Goal: Task Accomplishment & Management: Complete application form

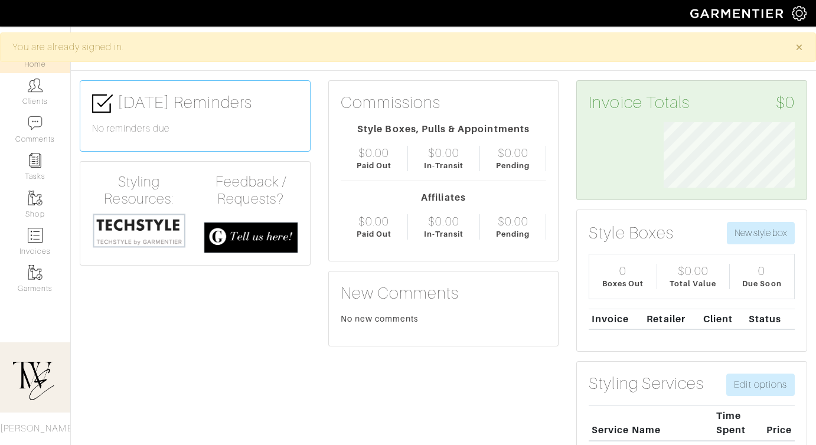
scroll to position [66, 149]
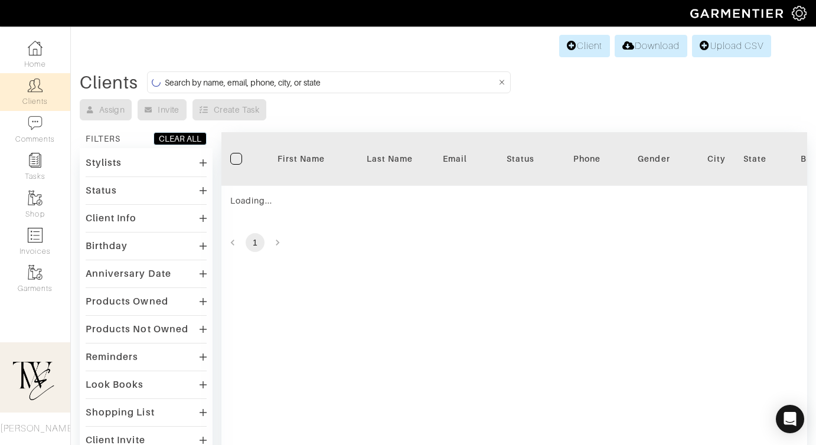
click at [305, 153] on div "First Name" at bounding box center [301, 159] width 71 height 12
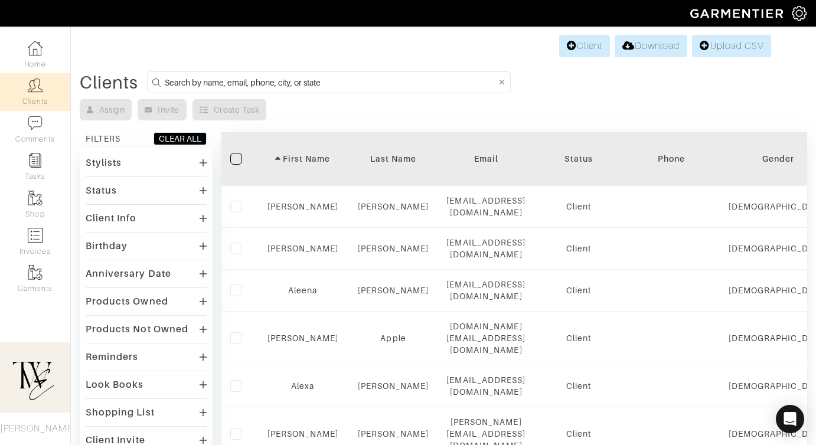
click at [305, 153] on div "First Name" at bounding box center [303, 159] width 74 height 12
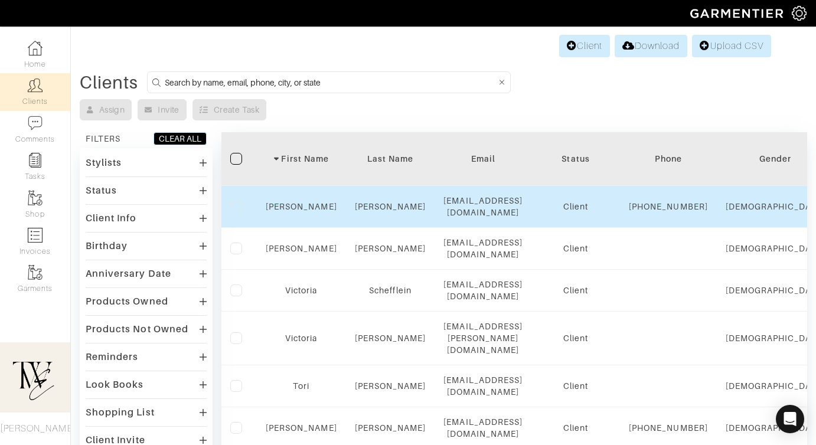
scroll to position [60, 0]
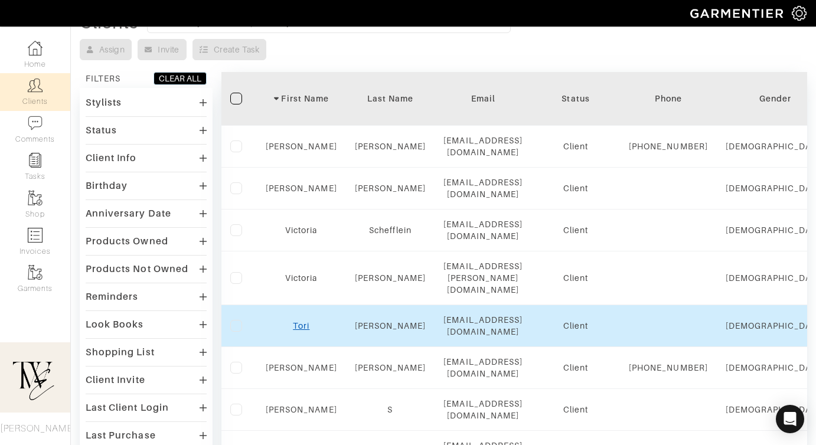
click at [296, 326] on link "Tori" at bounding box center [301, 325] width 17 height 9
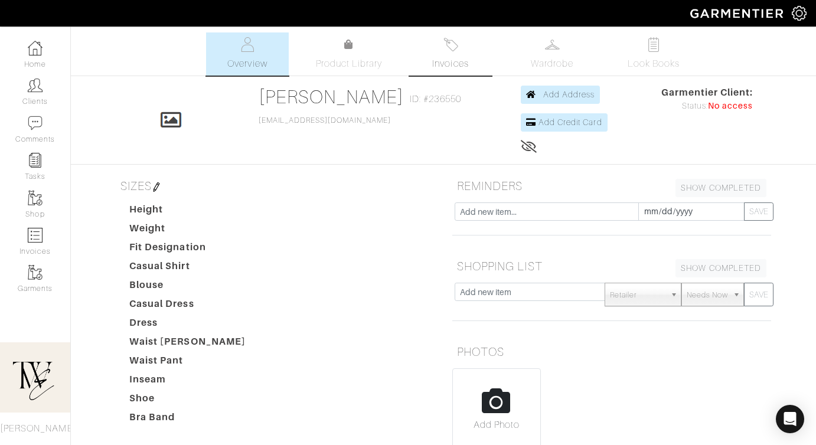
click at [447, 68] on span "Invoices" at bounding box center [450, 64] width 36 height 14
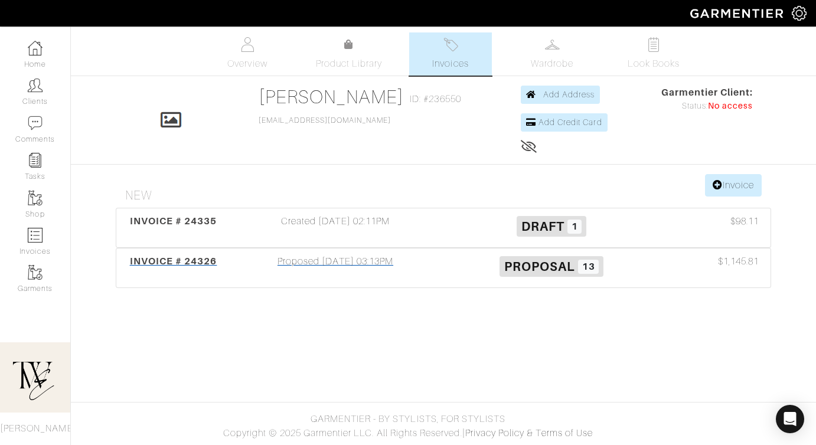
click at [183, 252] on div "INVOICE # 24326 Proposed 08/11/25 03:13PM Proposal 13 $1,145.81" at bounding box center [443, 268] width 654 height 39
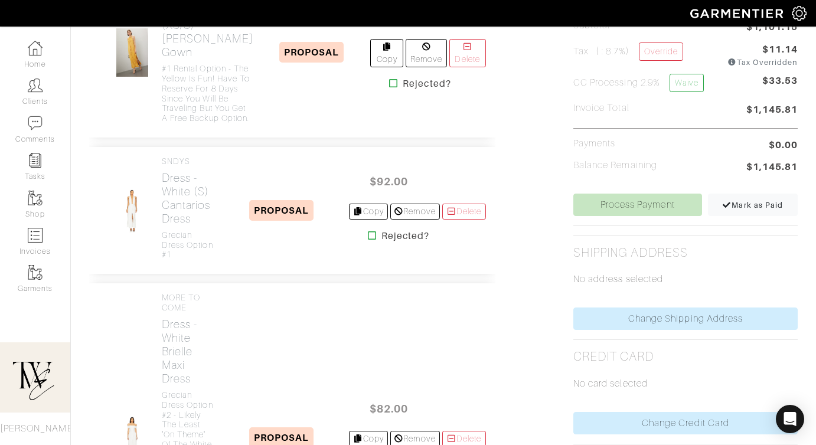
scroll to position [518, 0]
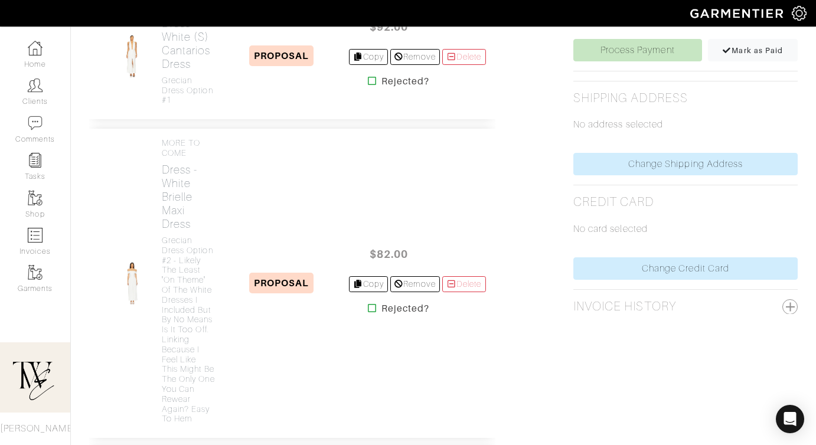
click at [368, 313] on icon at bounding box center [372, 307] width 9 height 9
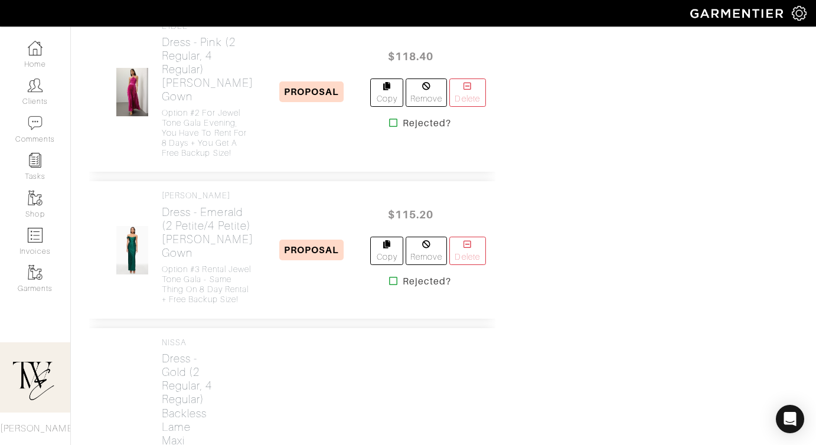
scroll to position [962, 0]
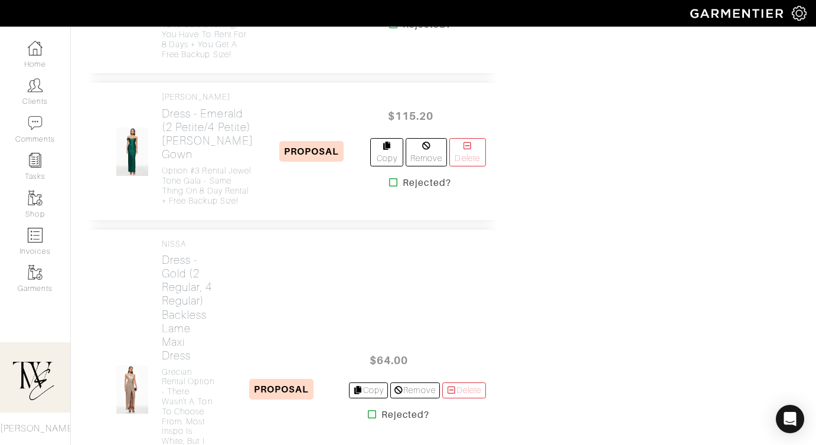
click at [389, 187] on icon at bounding box center [393, 182] width 9 height 9
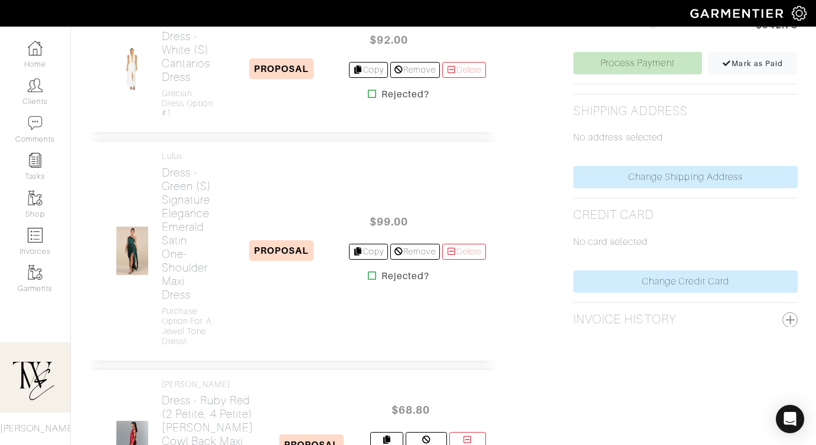
scroll to position [709, 0]
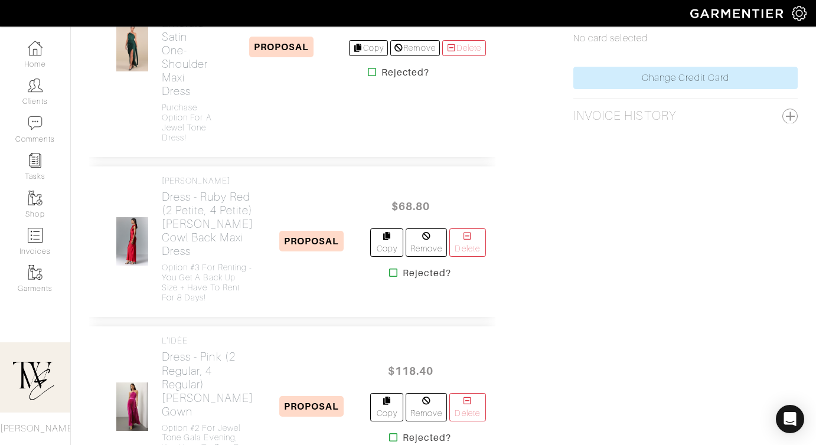
click at [389, 277] on icon at bounding box center [393, 272] width 9 height 9
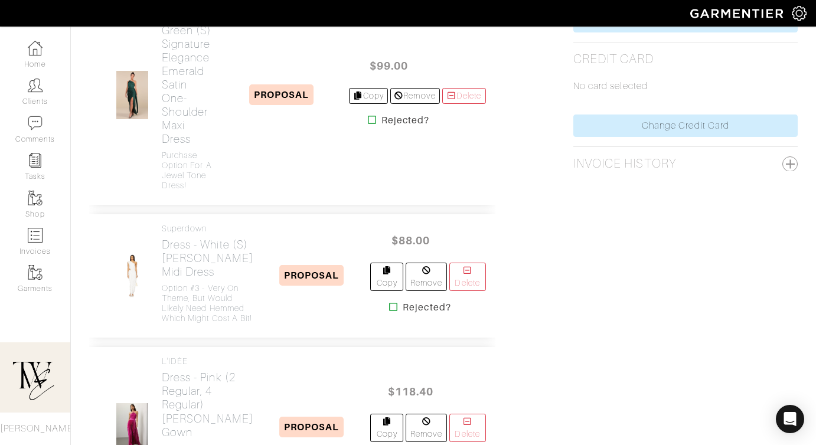
scroll to position [875, 0]
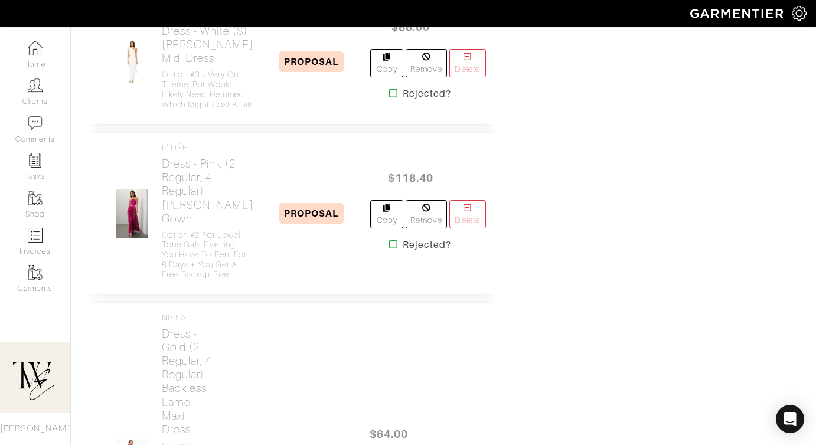
click at [389, 101] on link at bounding box center [393, 94] width 9 height 14
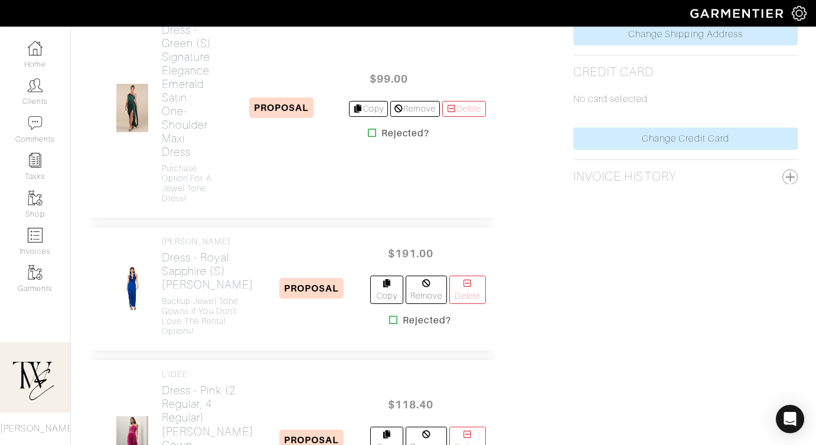
scroll to position [723, 0]
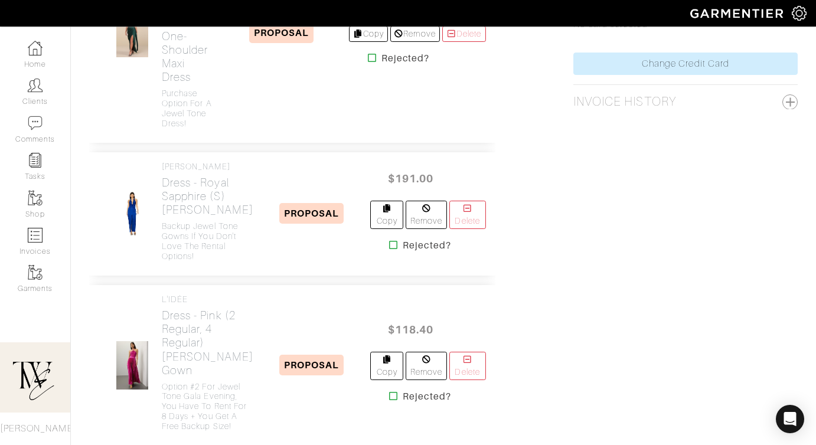
click at [389, 250] on icon at bounding box center [393, 244] width 9 height 9
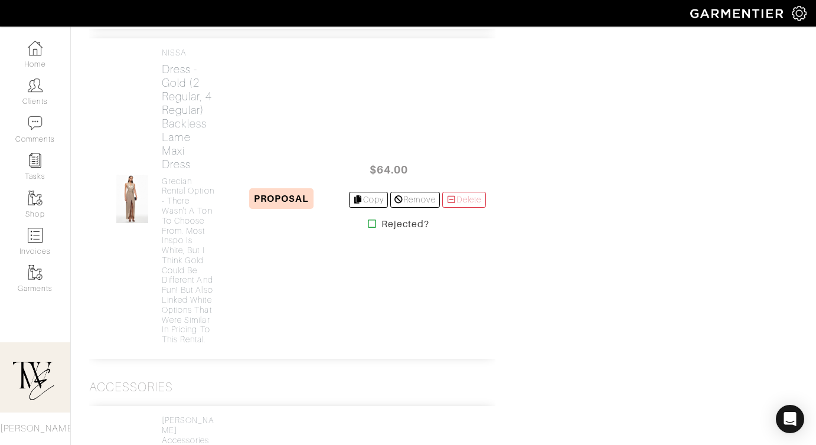
scroll to position [1041, 0]
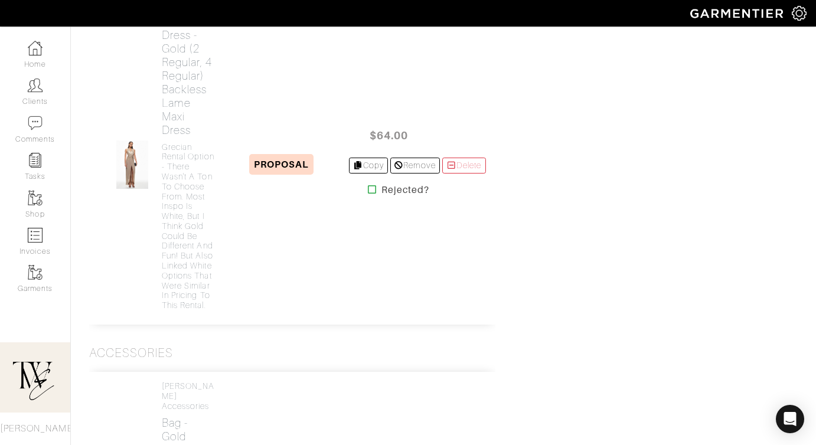
click at [368, 194] on icon at bounding box center [372, 189] width 9 height 9
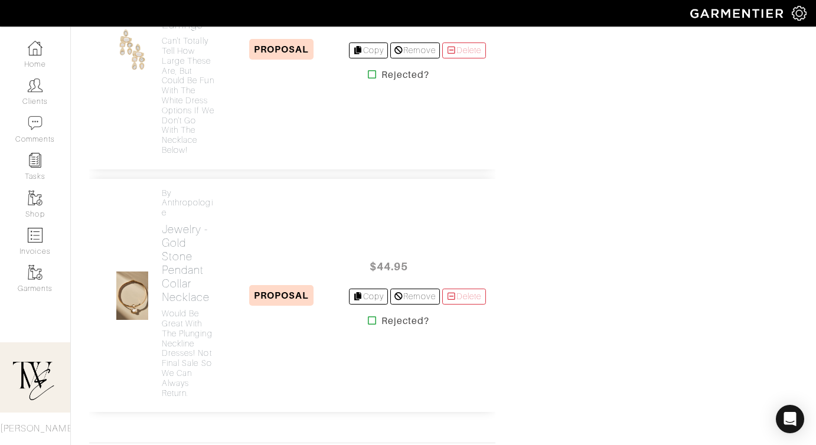
scroll to position [1512, 0]
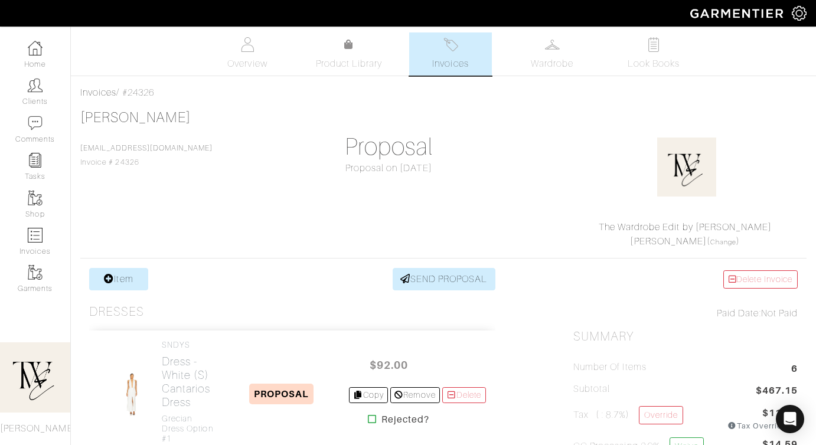
scroll to position [433, 0]
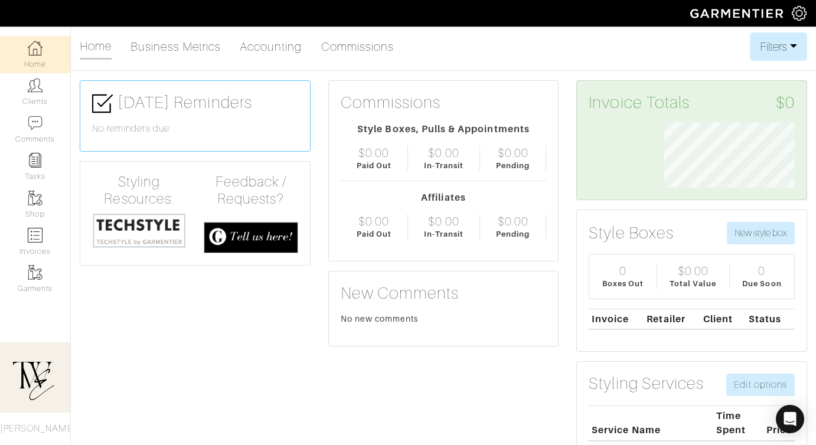
scroll to position [66, 149]
click at [35, 98] on link "Clients" at bounding box center [35, 91] width 70 height 37
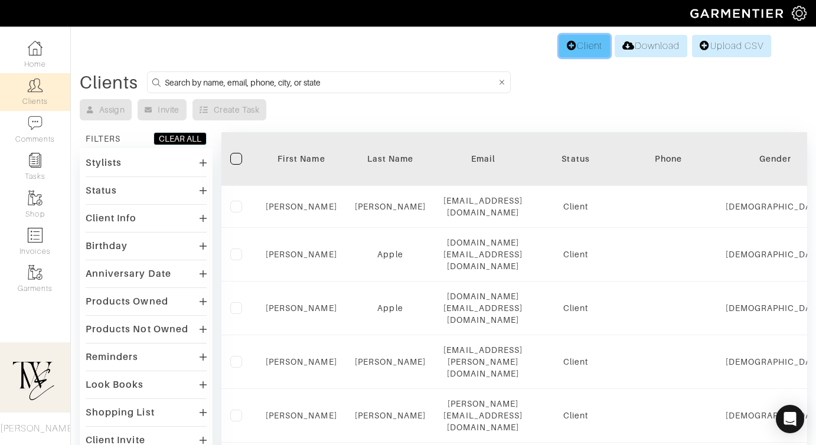
click at [583, 47] on link "Client" at bounding box center [584, 46] width 51 height 22
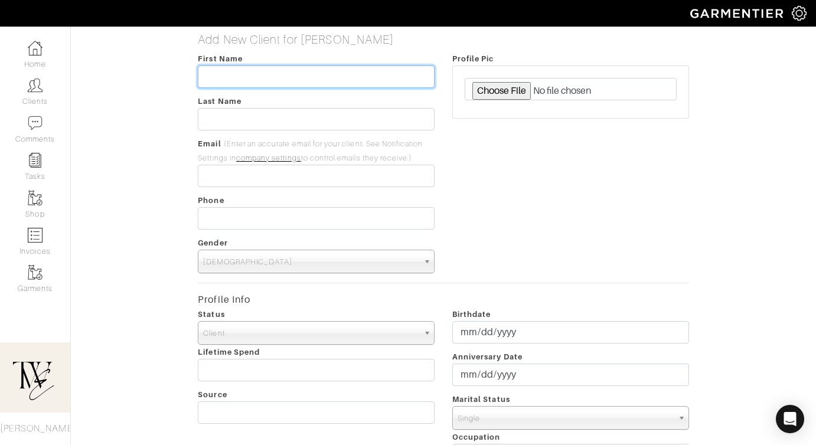
click at [270, 80] on input "text" at bounding box center [316, 77] width 237 height 22
type input "Alexa"
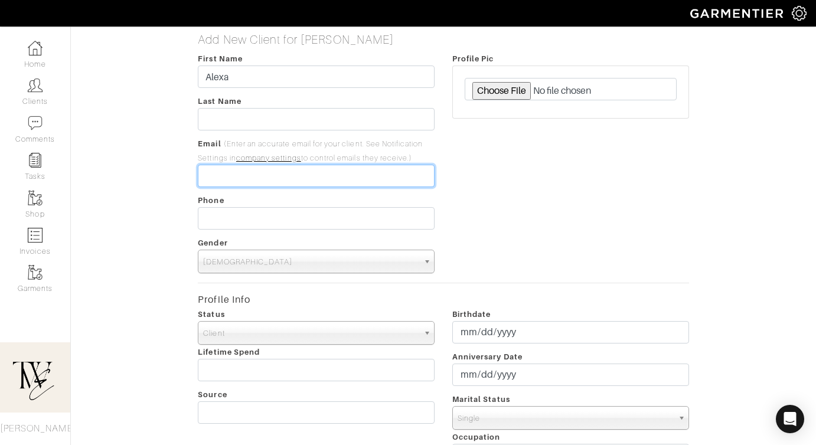
click at [220, 175] on input "email" at bounding box center [316, 176] width 237 height 22
paste input "[EMAIL_ADDRESS][DOMAIN_NAME]"
type input "[EMAIL_ADDRESS][DOMAIN_NAME]"
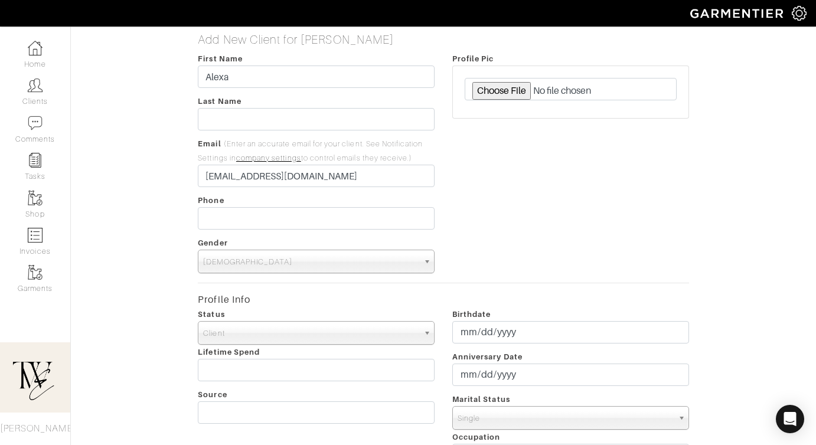
click at [236, 135] on div "First Name Alexa Last Name Email (Enter an accurate email for your client. See …" at bounding box center [316, 162] width 254 height 222
click at [233, 113] on input "text" at bounding box center [316, 119] width 237 height 22
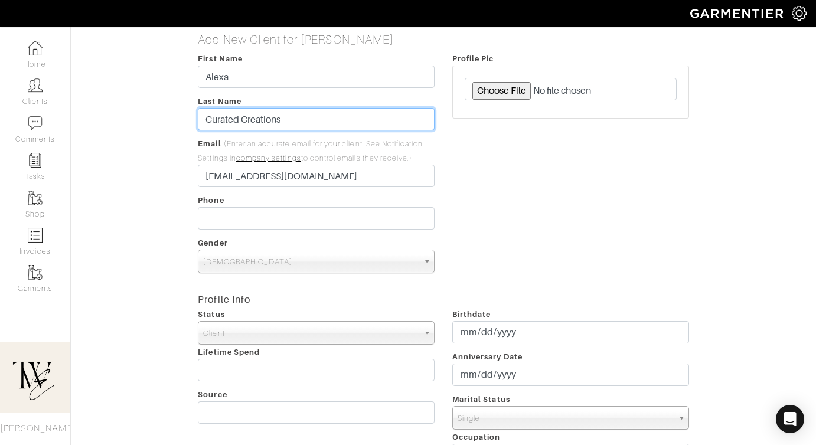
click at [249, 119] on input "Curated Creations" at bounding box center [316, 119] width 237 height 22
type input "Denaburg"
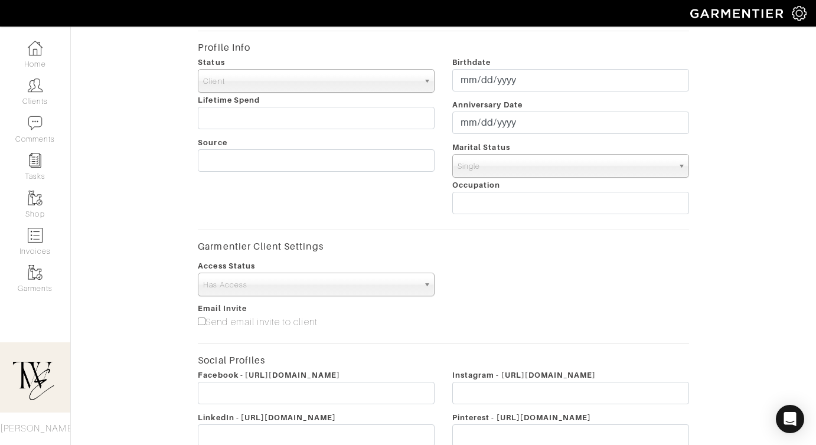
scroll to position [200, 0]
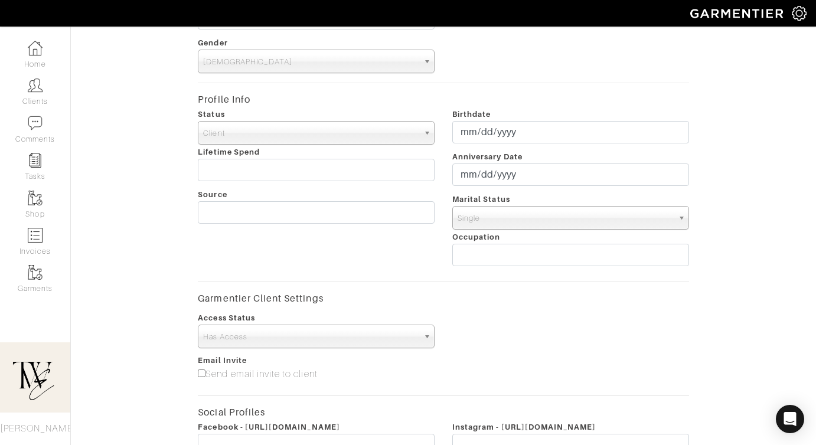
click at [334, 60] on span "Male" at bounding box center [310, 62] width 215 height 24
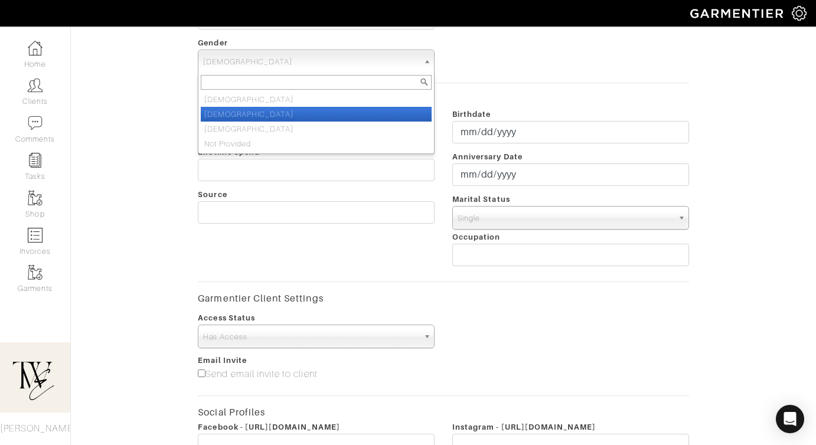
click at [328, 112] on li "Female" at bounding box center [316, 114] width 231 height 15
select select "Female"
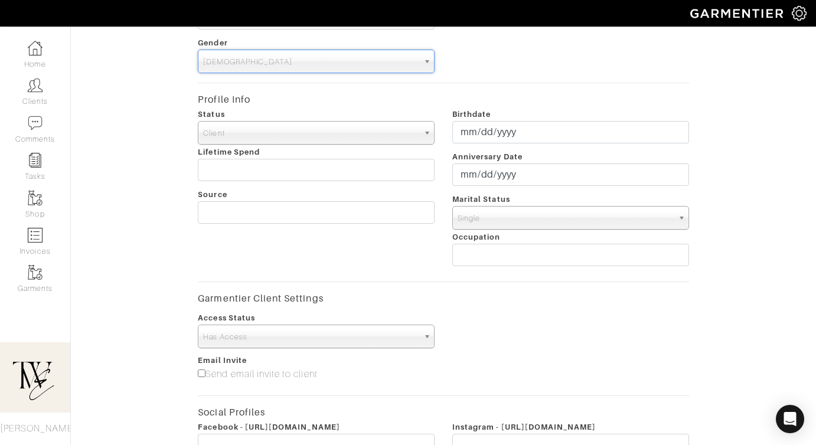
click at [290, 336] on span "Has Access" at bounding box center [310, 337] width 215 height 24
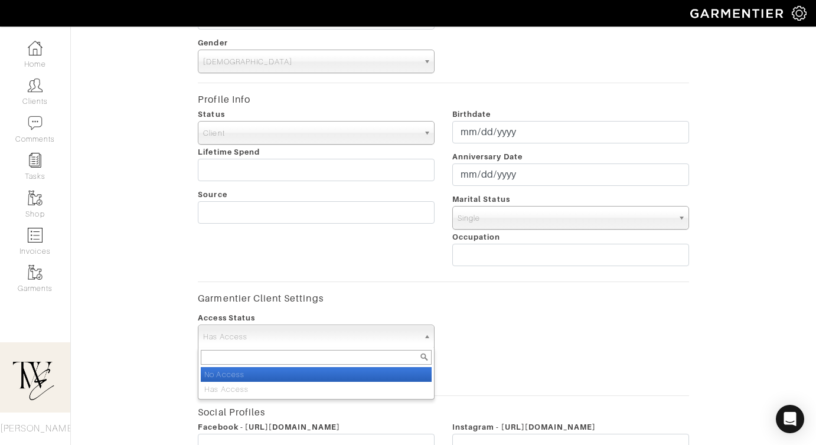
click at [290, 369] on li "No Access" at bounding box center [316, 374] width 231 height 15
select select "false"
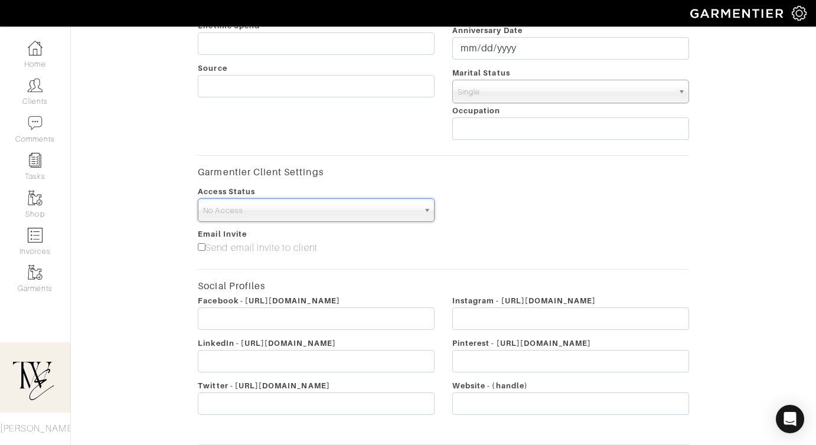
scroll to position [415, 0]
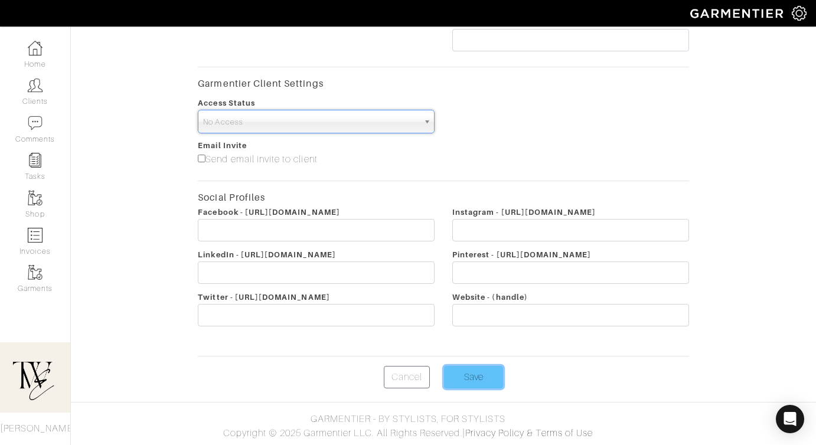
click at [484, 384] on input "Save" at bounding box center [473, 377] width 59 height 22
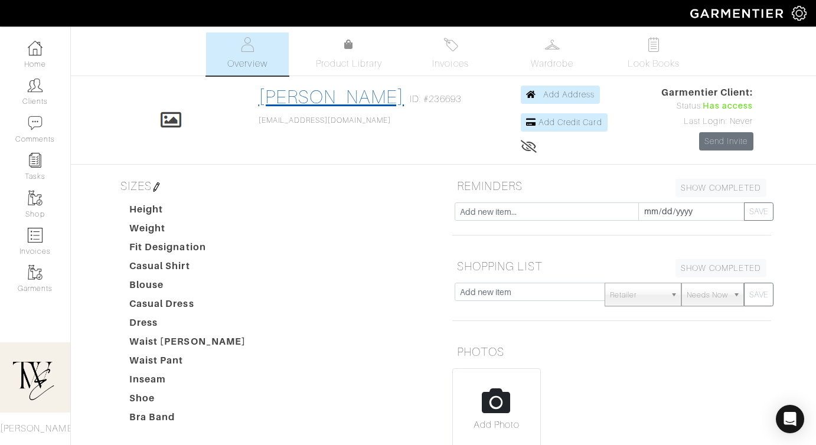
click at [377, 99] on link "[PERSON_NAME]" at bounding box center [332, 96] width 146 height 21
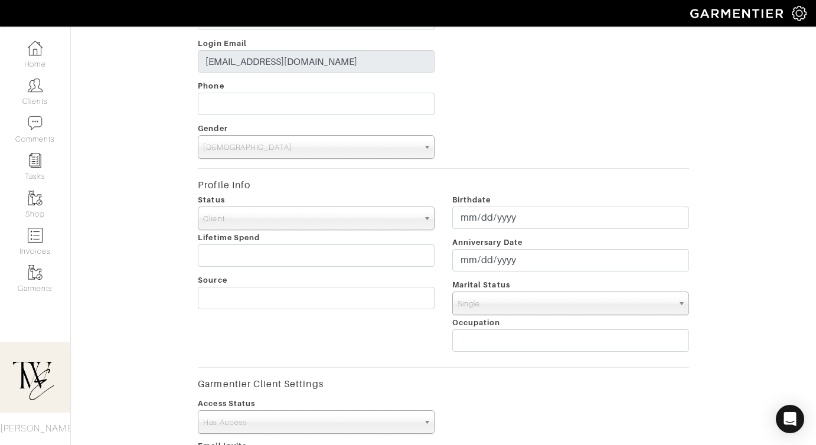
scroll to position [451, 0]
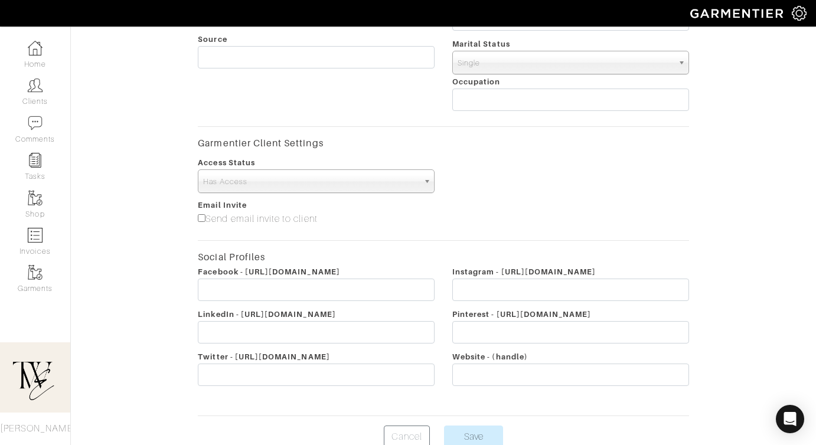
click at [286, 179] on span "Has Access" at bounding box center [310, 182] width 215 height 24
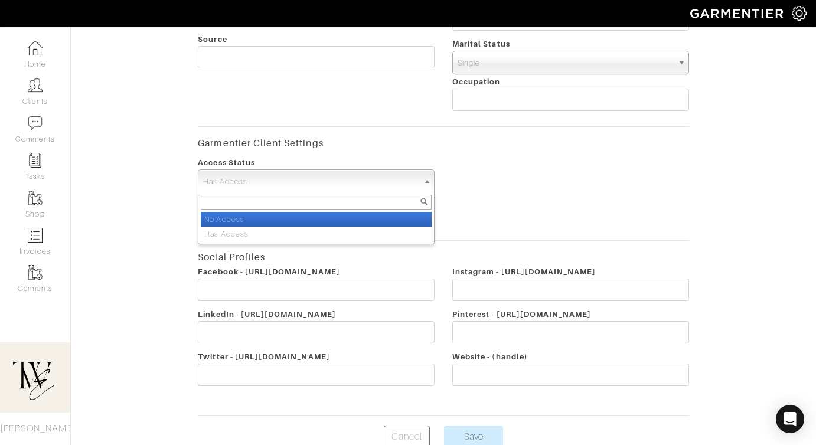
click at [282, 215] on li "No Access" at bounding box center [316, 219] width 231 height 15
select select "false"
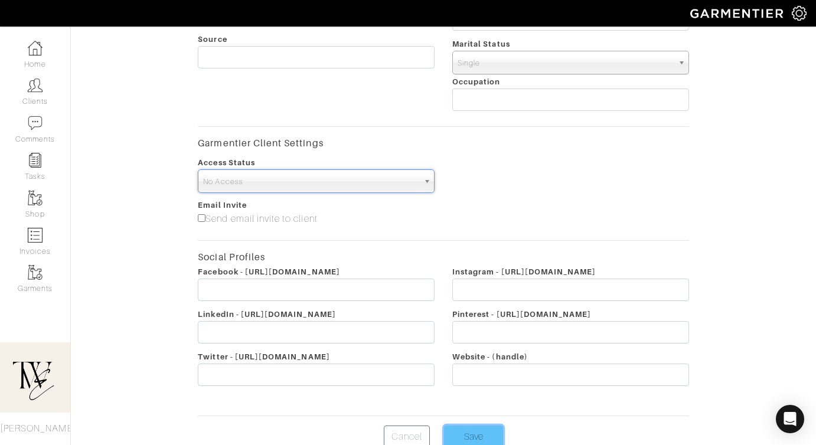
click at [472, 444] on input "Save" at bounding box center [473, 437] width 59 height 22
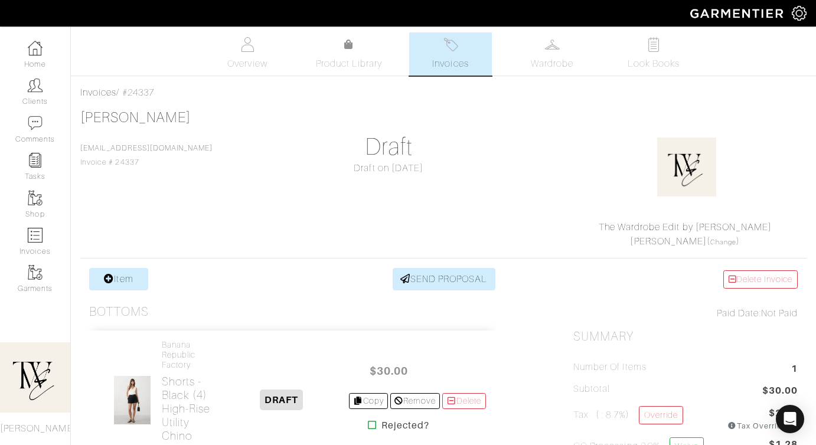
scroll to position [51, 0]
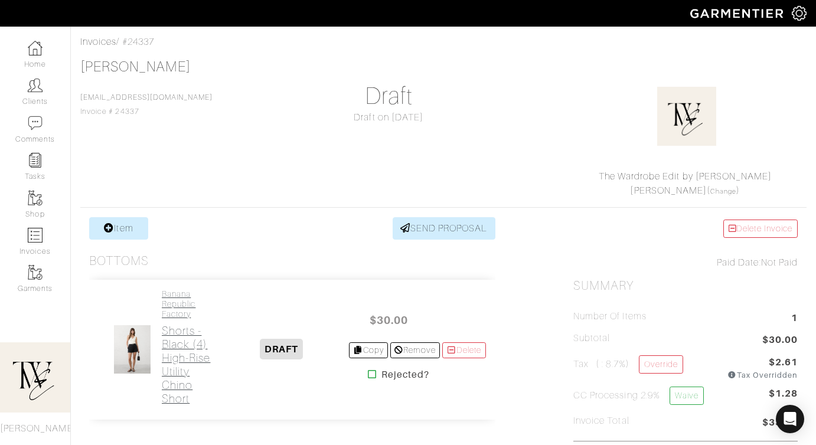
click at [168, 319] on link "Banana Republic Factory Shorts - Black (4) High-Rise Utility Chino Short" at bounding box center [188, 347] width 53 height 116
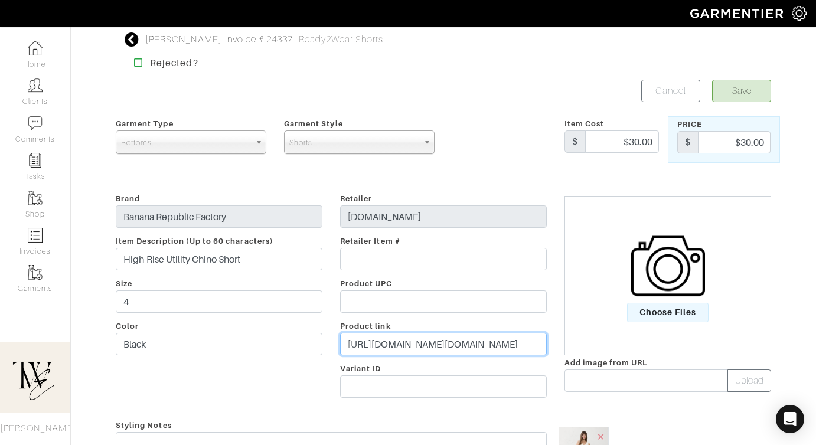
click at [432, 339] on input "https://bananarepublicfactory.gapfactory.com/browse/product.do?pid=812977011&vi…" at bounding box center [443, 344] width 207 height 22
paste input "go.shopmy.us/p-22822725"
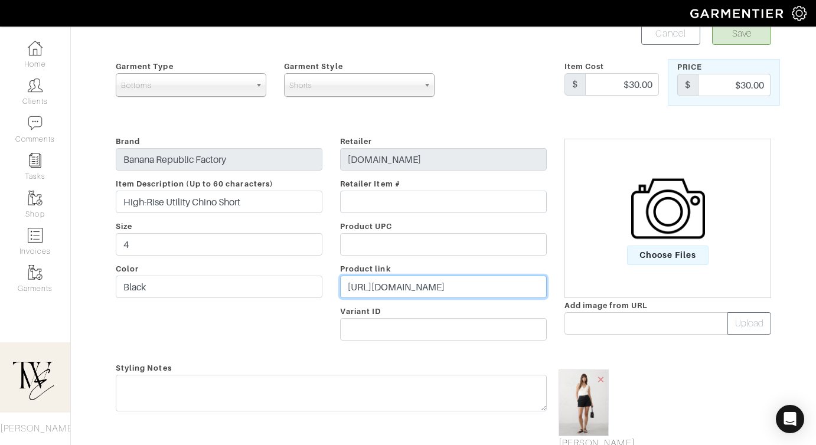
scroll to position [110, 0]
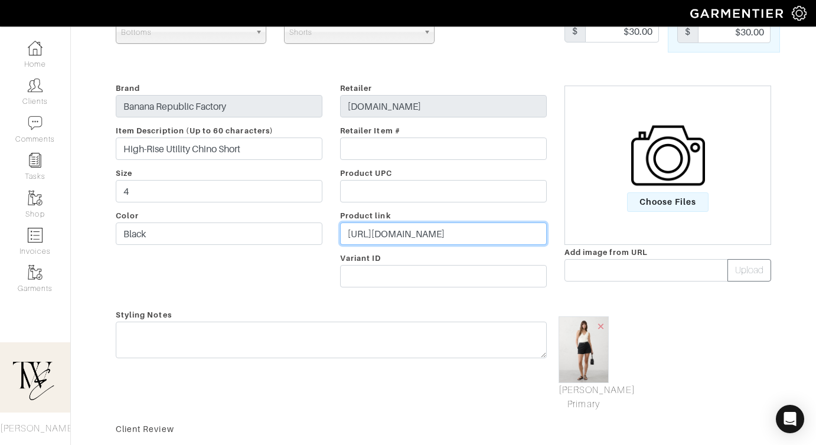
type input "https://go.shopmy.us/p-22822725"
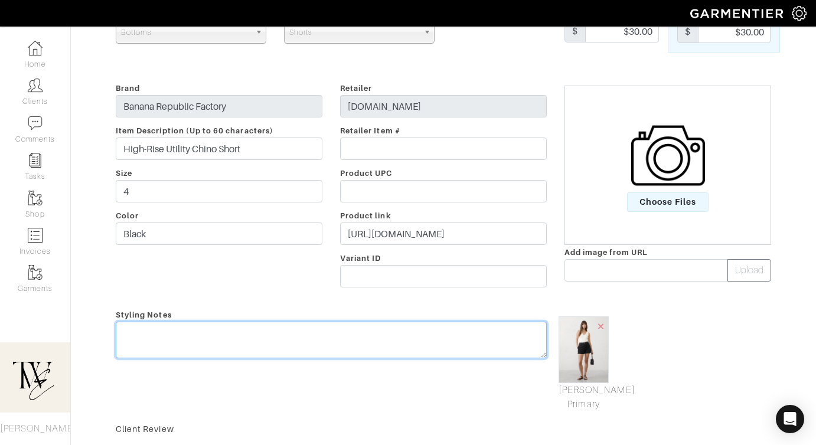
click at [431, 338] on textarea at bounding box center [331, 340] width 431 height 37
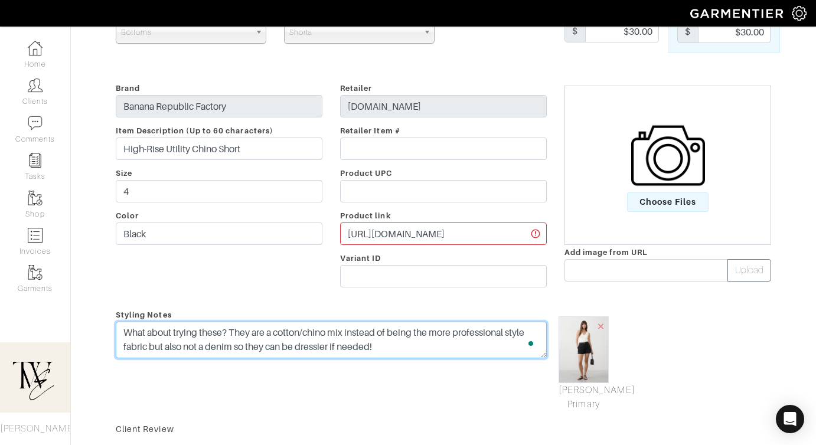
scroll to position [0, 0]
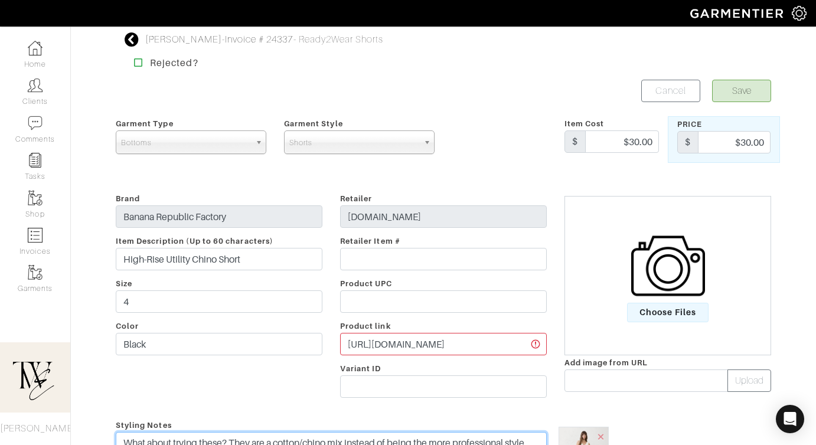
type textarea "What about trying these? They are a cotton/chino mix instead of being the more …"
click at [740, 100] on button "Save" at bounding box center [741, 91] width 59 height 22
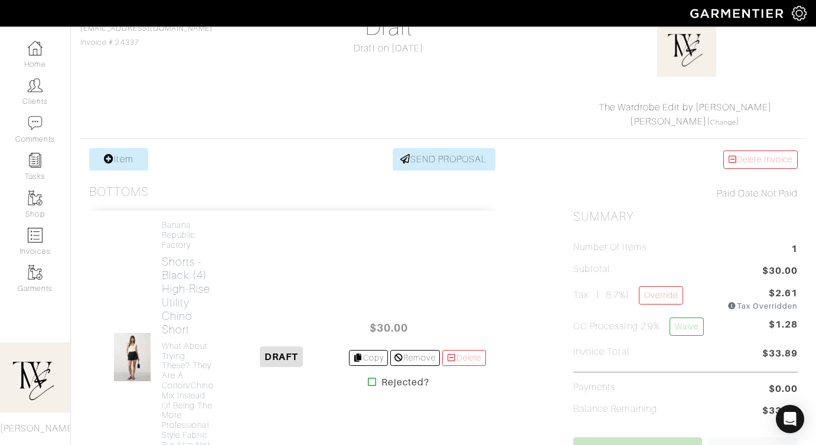
scroll to position [249, 0]
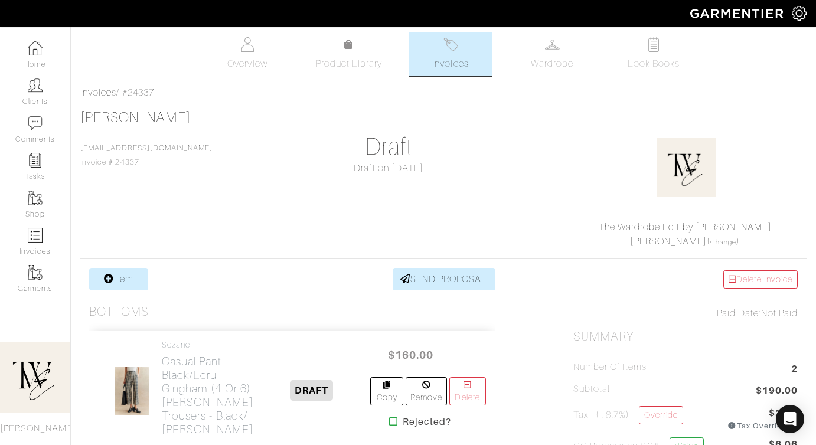
scroll to position [231, 0]
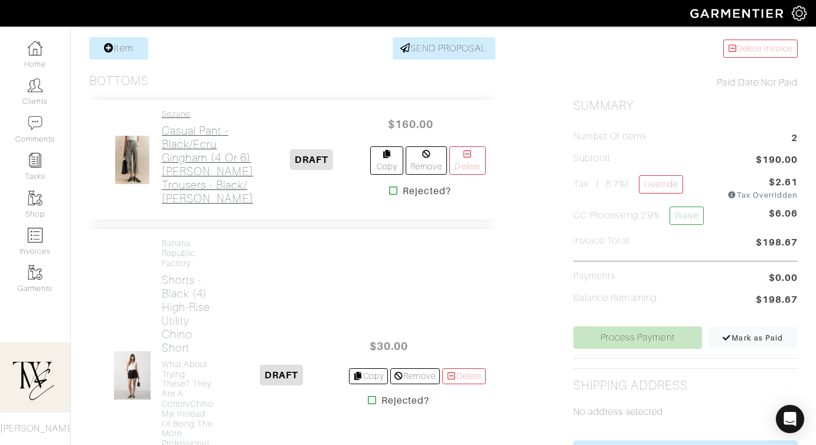
click at [177, 205] on h2 "Casual Pant - Black/Ecru Gingham (4 or 6) [PERSON_NAME] Trousers - Black/ [PERS…" at bounding box center [207, 164] width 91 height 81
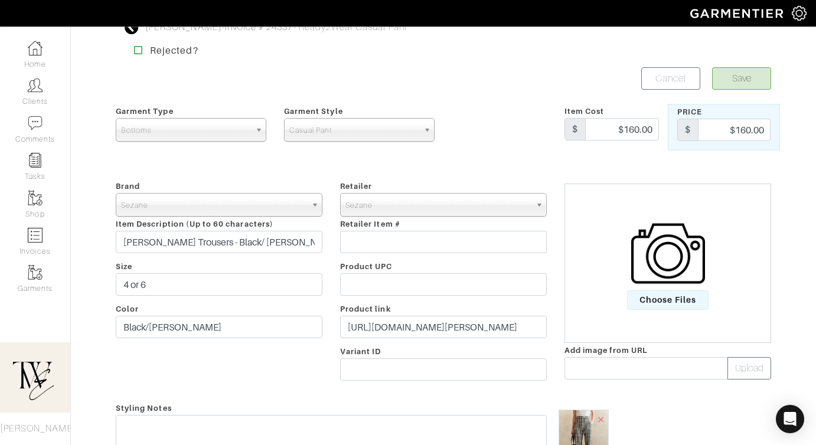
scroll to position [130, 0]
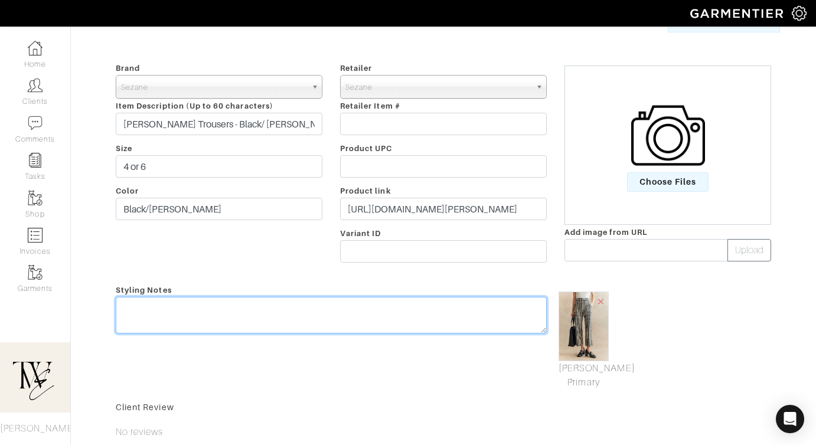
click at [342, 312] on textarea at bounding box center [331, 315] width 431 height 37
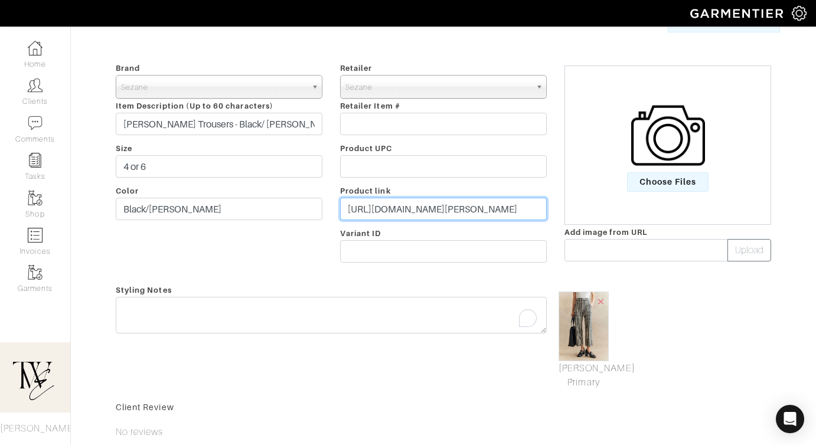
click at [357, 214] on input "https://www.sezane.com/us-en/product/martin-crop-trousers/black-ecru-gingham?sv…" at bounding box center [443, 209] width 207 height 22
paste input "go.shopmy.us/p-22823505"
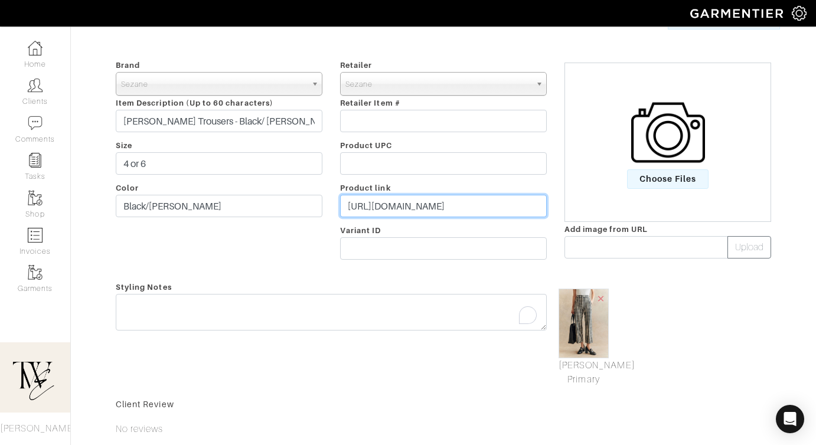
type input "https://go.shopmy.us/p-22823505"
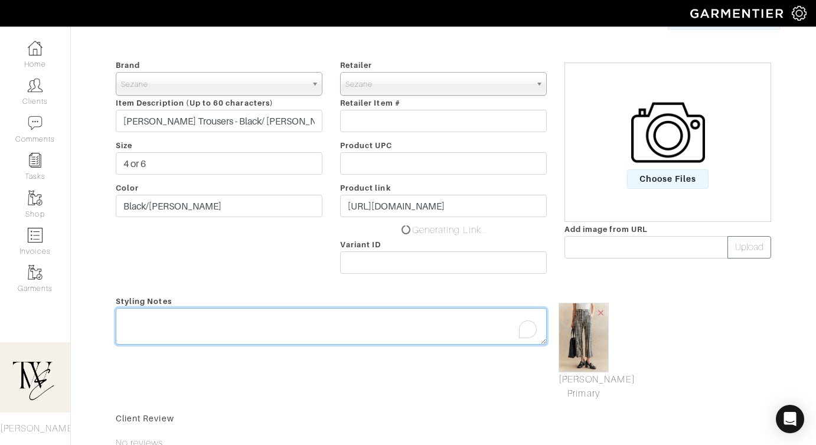
click at [313, 295] on div "Styling Notes" at bounding box center [331, 347] width 449 height 107
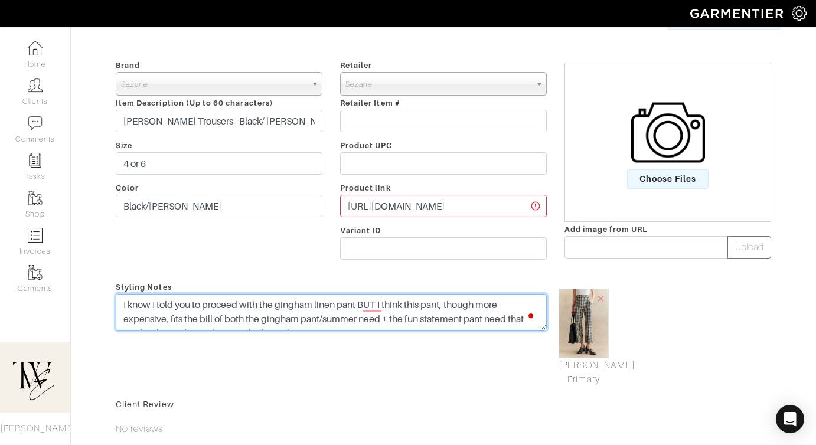
scroll to position [0, 0]
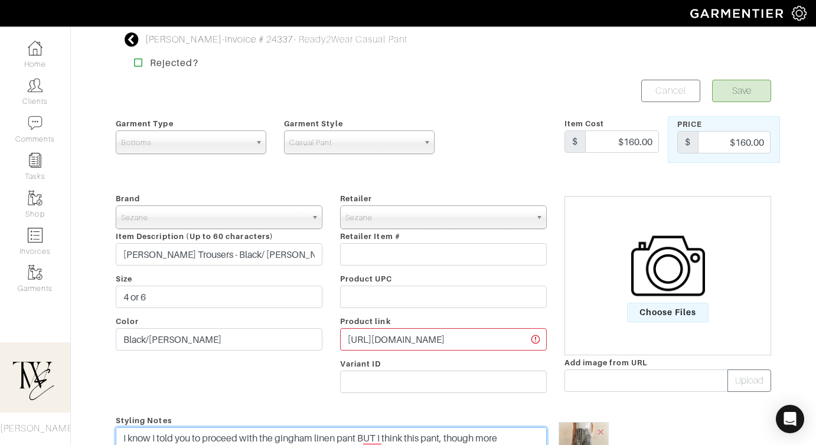
type textarea "I know I told you to proceed with the gingham linen pant BUT I think this pant,…"
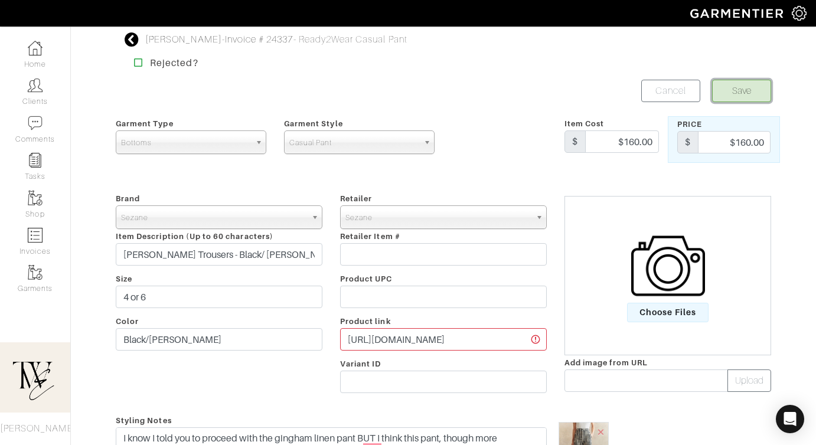
click at [749, 96] on button "Save" at bounding box center [741, 91] width 59 height 22
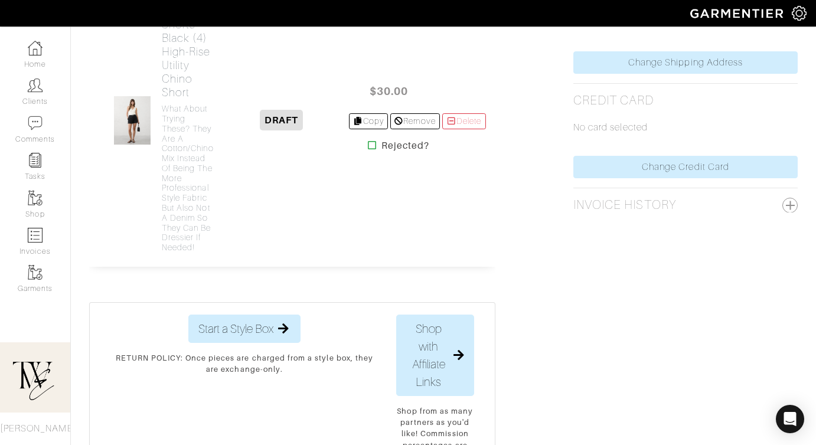
scroll to position [20, 0]
